Goal: Navigation & Orientation: Find specific page/section

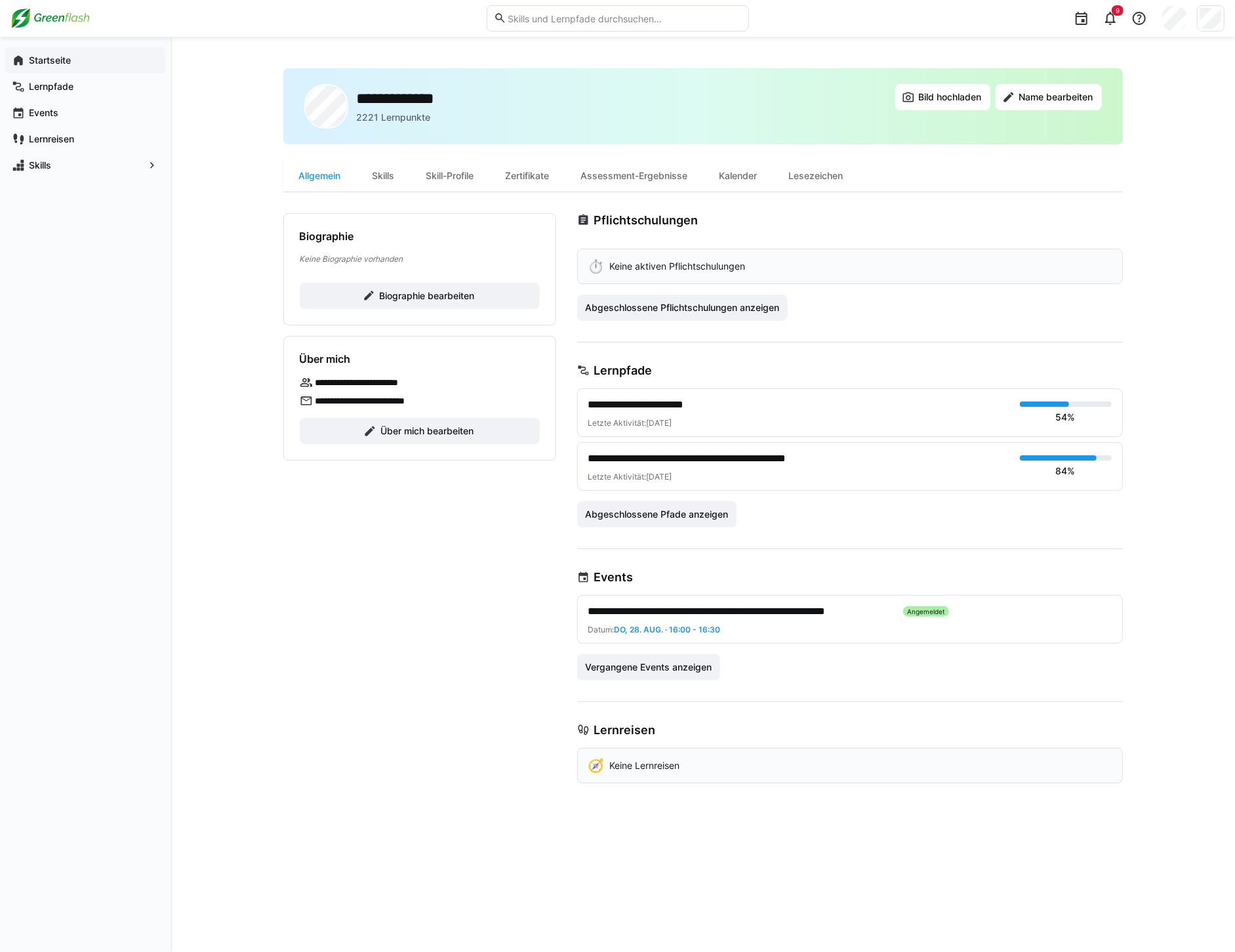
click at [0, 0] on app-navigation-label "Startseite" at bounding box center [0, 0] width 0 height 0
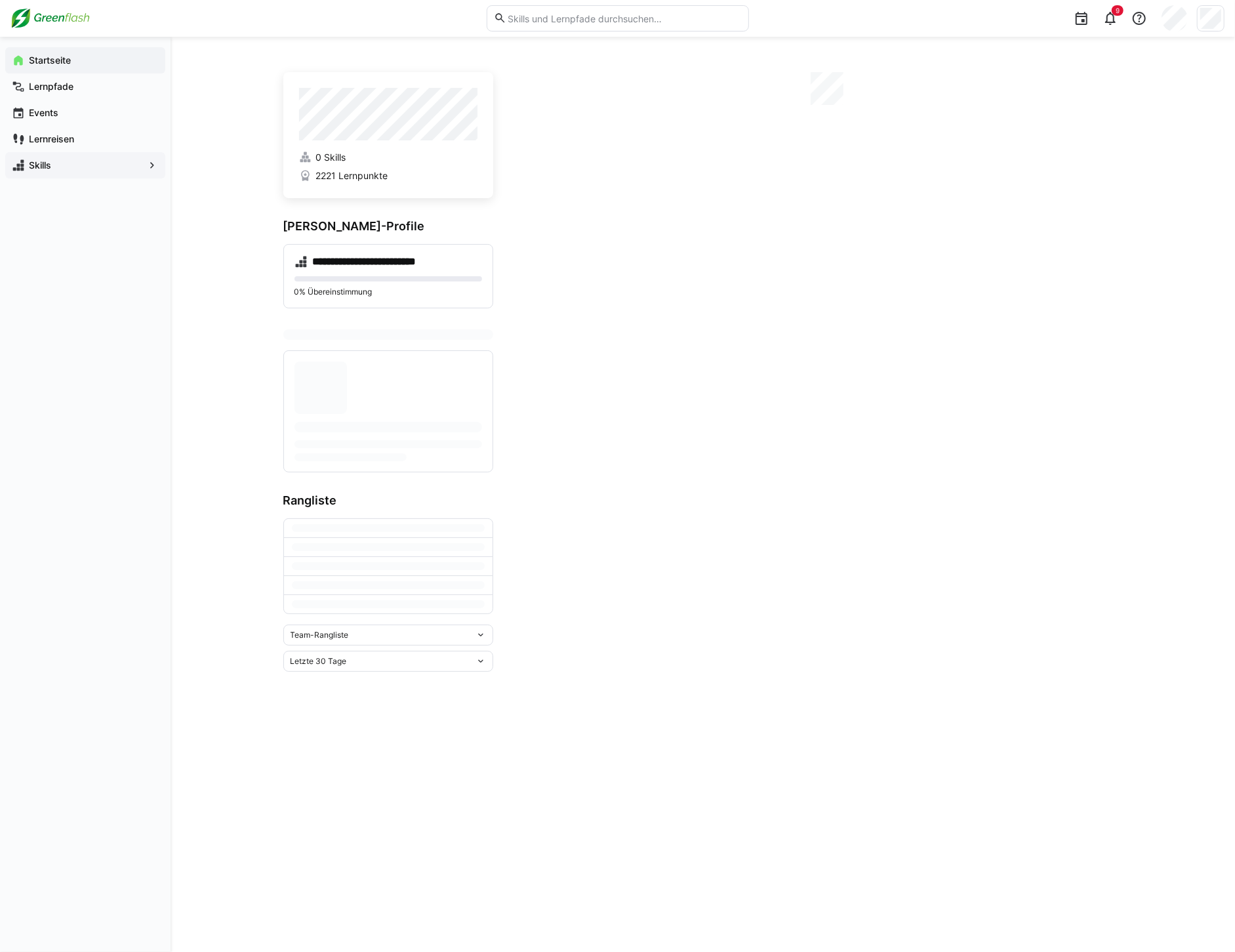
click at [28, 172] on div "Skills" at bounding box center [85, 165] width 160 height 26
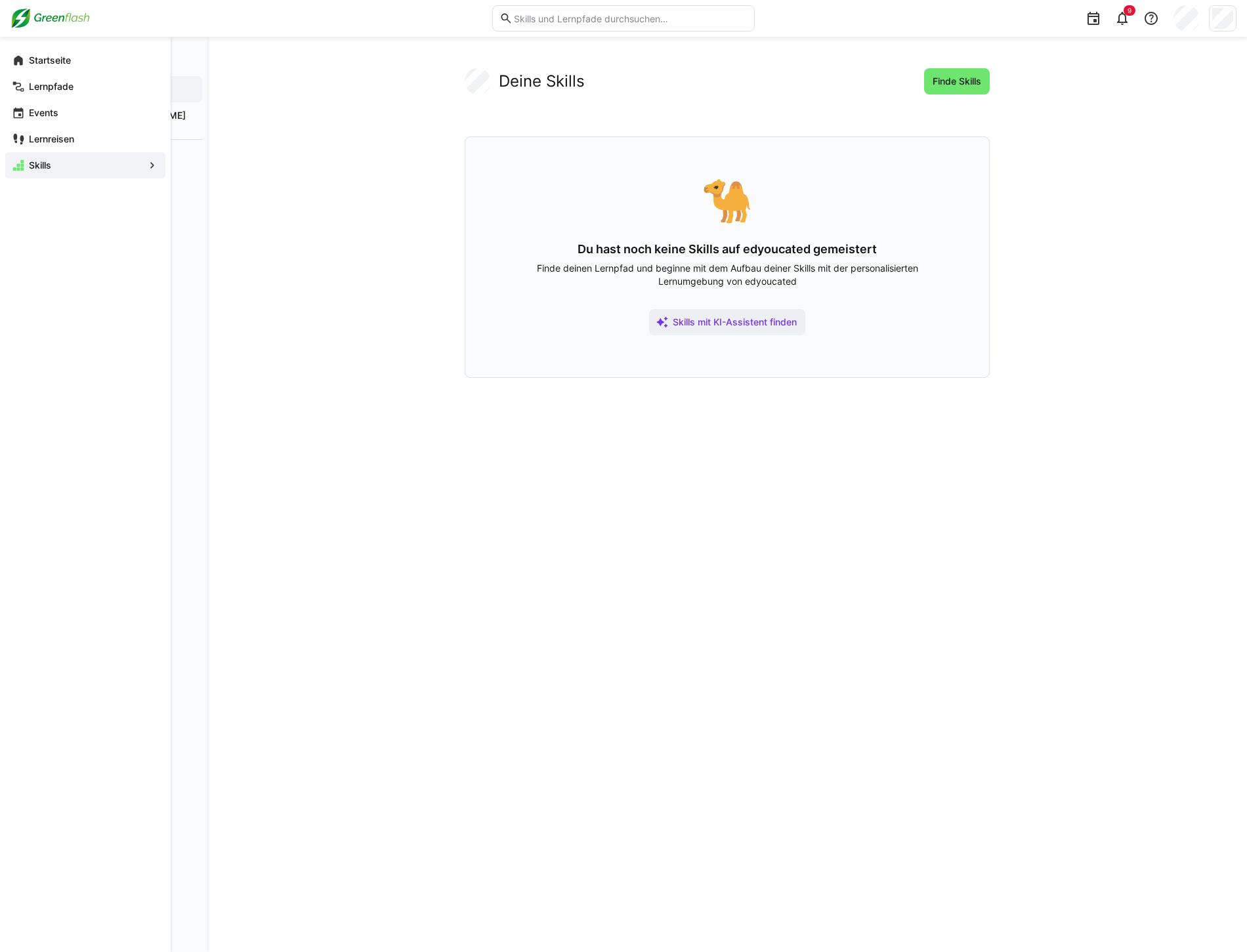
click at [37, 158] on div "Skills" at bounding box center [85, 165] width 160 height 26
click at [42, 67] on div "Startseite" at bounding box center [85, 60] width 160 height 26
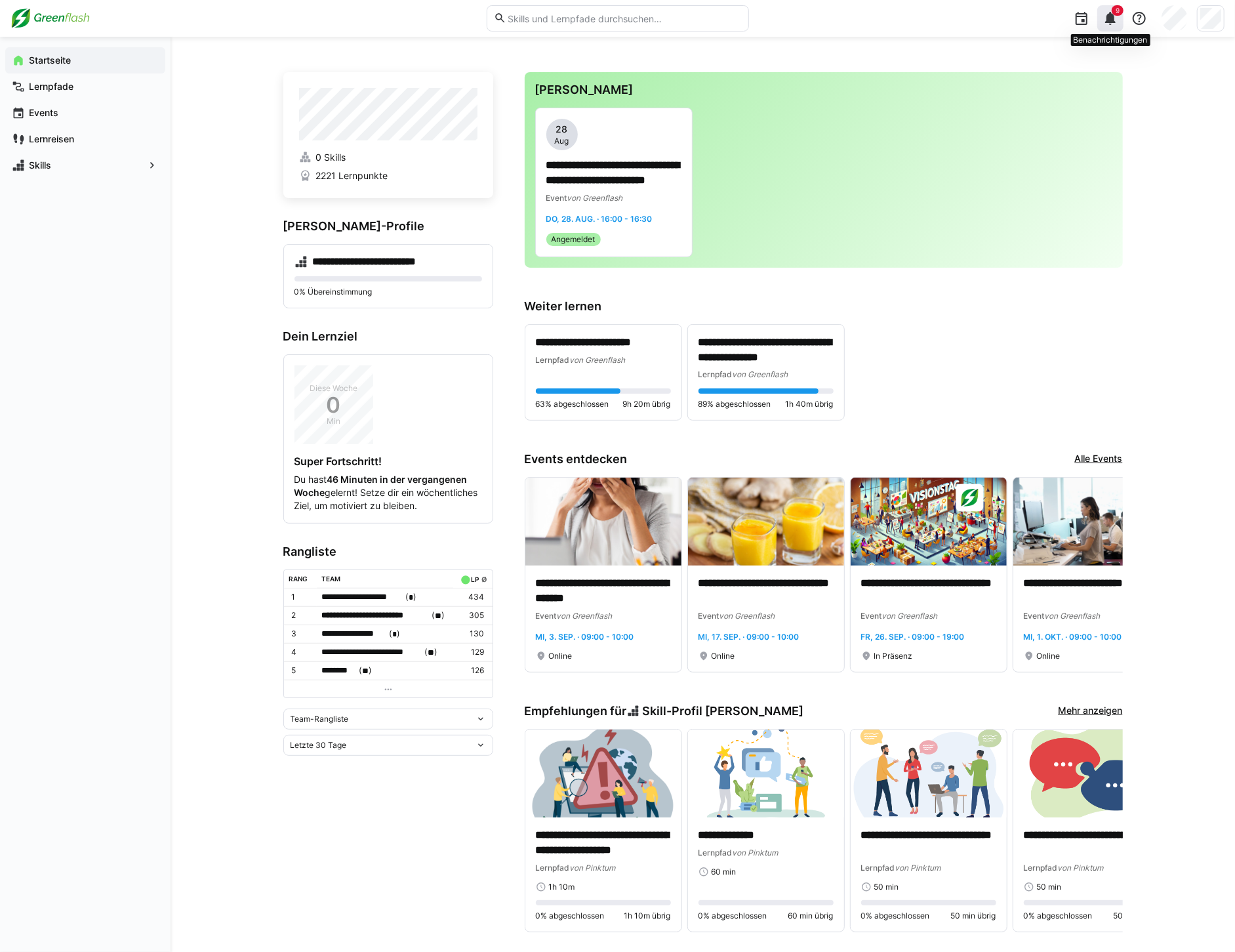
click at [1121, 10] on span "9" at bounding box center [1118, 10] width 12 height 11
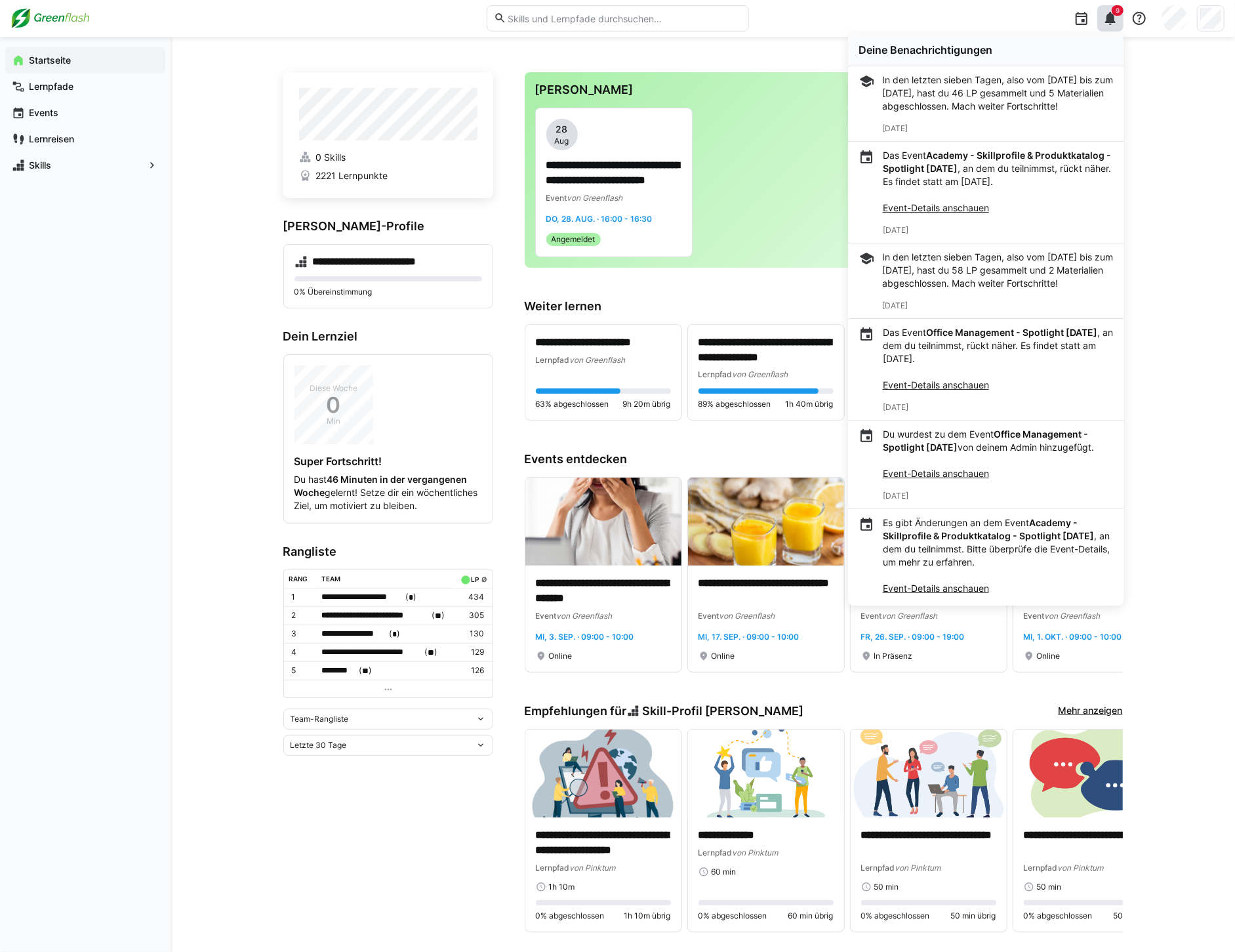
click at [932, 30] on div "9 Deine Benachrichtigungen In den letzten sieben Tagen, also vom [DATE] bis zum…" at bounding box center [991, 18] width 467 height 37
